Goal: Go to known website: Access a specific website the user already knows

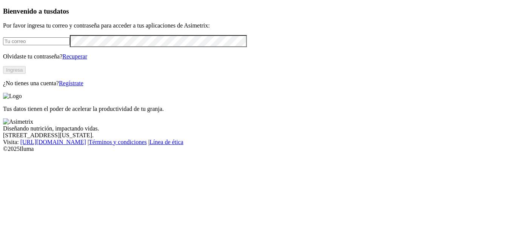
type input "[PERSON_NAME][EMAIL_ADDRESS][PERSON_NAME][DOMAIN_NAME]"
click at [26, 74] on button "Ingresa" at bounding box center [14, 70] width 23 height 8
